Goal: Task Accomplishment & Management: Manage account settings

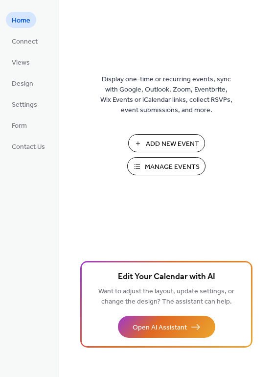
click at [159, 162] on span "Manage Events" at bounding box center [172, 167] width 55 height 10
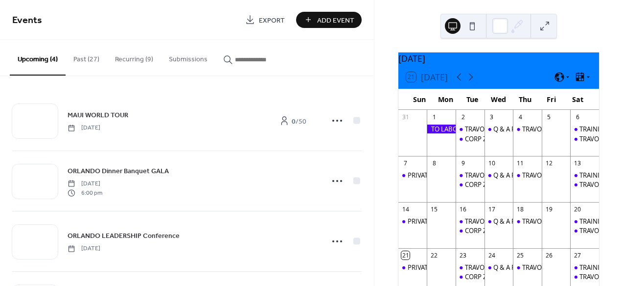
click at [126, 61] on button "Recurring (9)" at bounding box center [134, 57] width 54 height 35
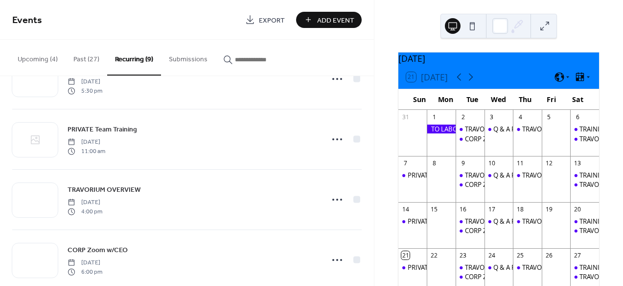
scroll to position [345, 0]
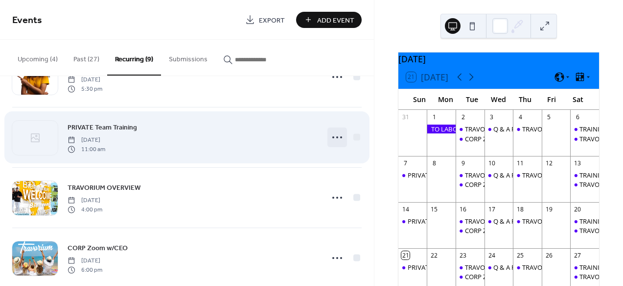
click at [333, 138] on icon at bounding box center [338, 137] width 16 height 16
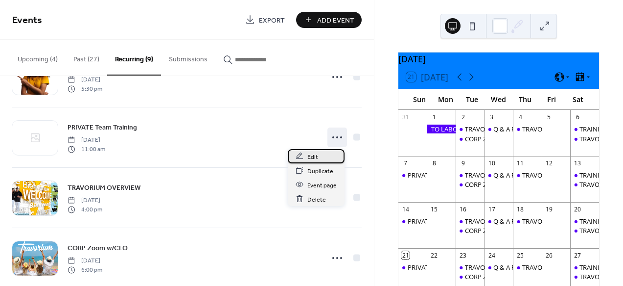
click at [315, 160] on span "Edit" at bounding box center [313, 156] width 11 height 10
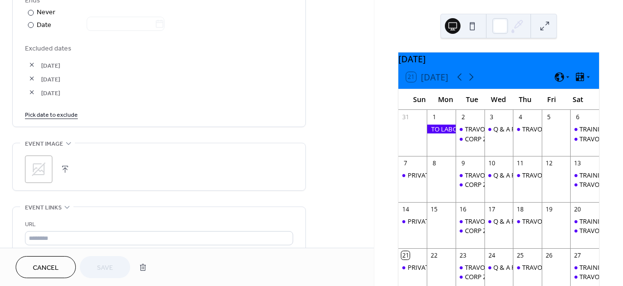
scroll to position [583, 0]
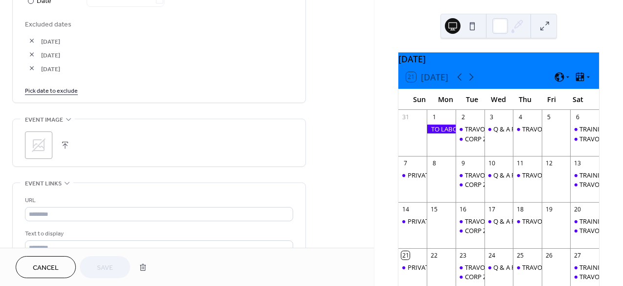
click at [51, 91] on link "Pick date to exclude" at bounding box center [51, 90] width 53 height 10
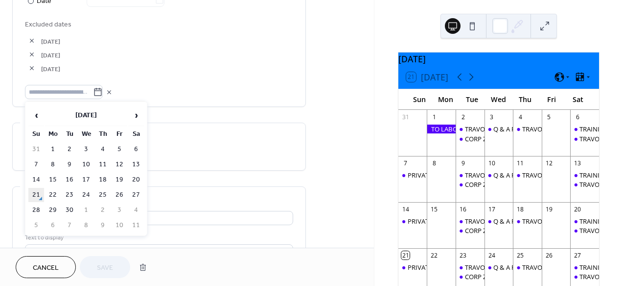
click at [36, 192] on td "21" at bounding box center [36, 195] width 16 height 14
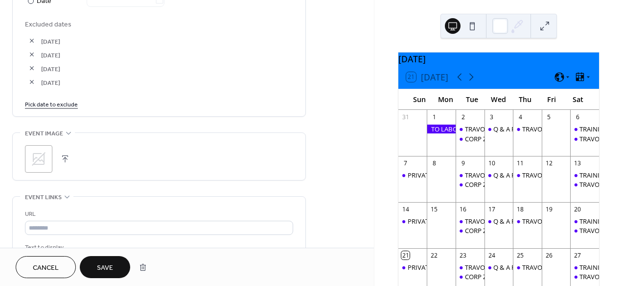
click at [56, 105] on link "Pick date to exclude" at bounding box center [51, 103] width 53 height 10
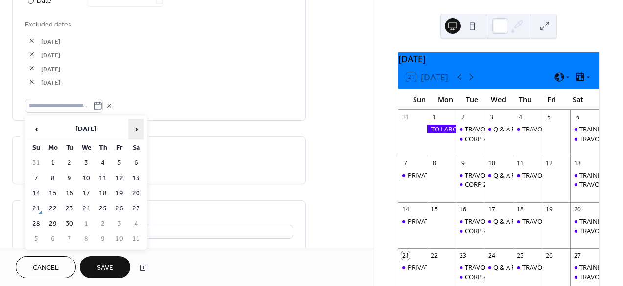
click at [138, 130] on span "›" at bounding box center [136, 129] width 15 height 20
click at [135, 128] on span "›" at bounding box center [136, 129] width 15 height 20
click at [136, 131] on span "›" at bounding box center [136, 129] width 15 height 20
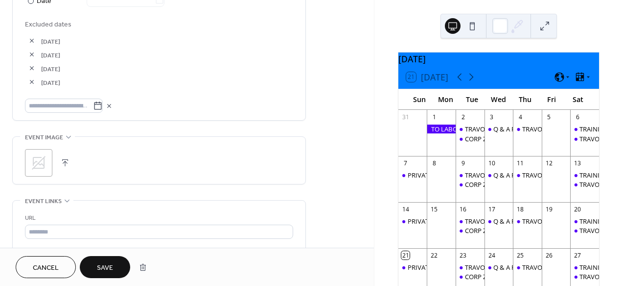
click at [101, 266] on span "Save" at bounding box center [105, 268] width 16 height 10
